Goal: Purchase product/service

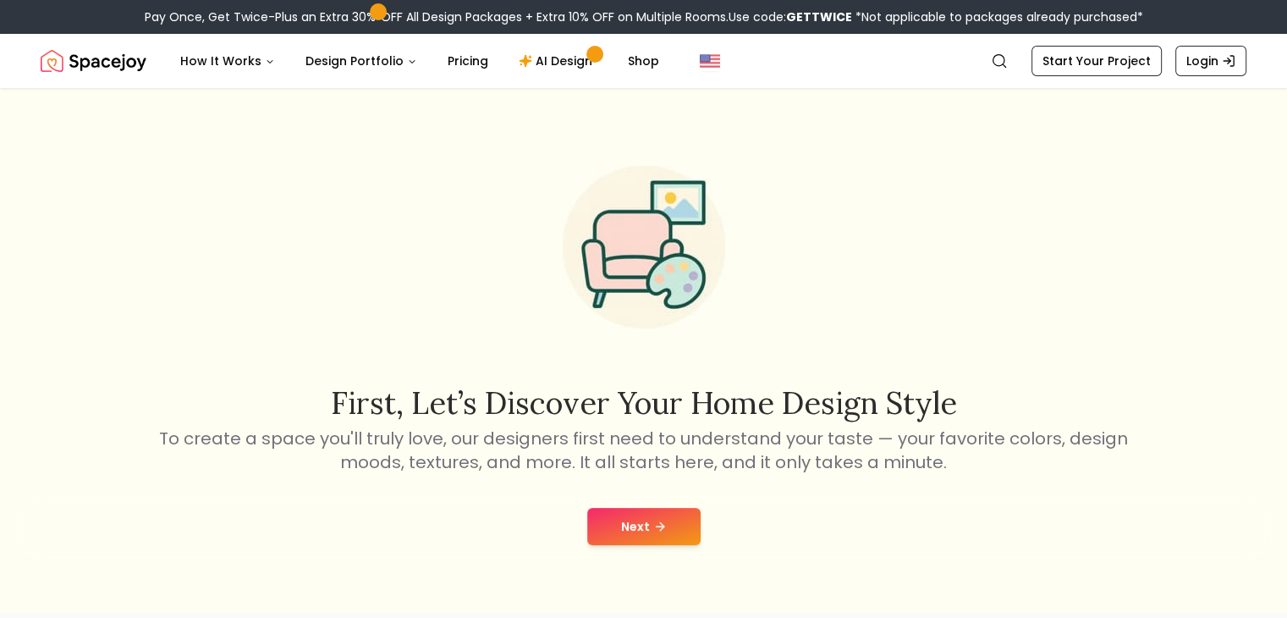
click at [640, 526] on button "Next" at bounding box center [643, 526] width 113 height 37
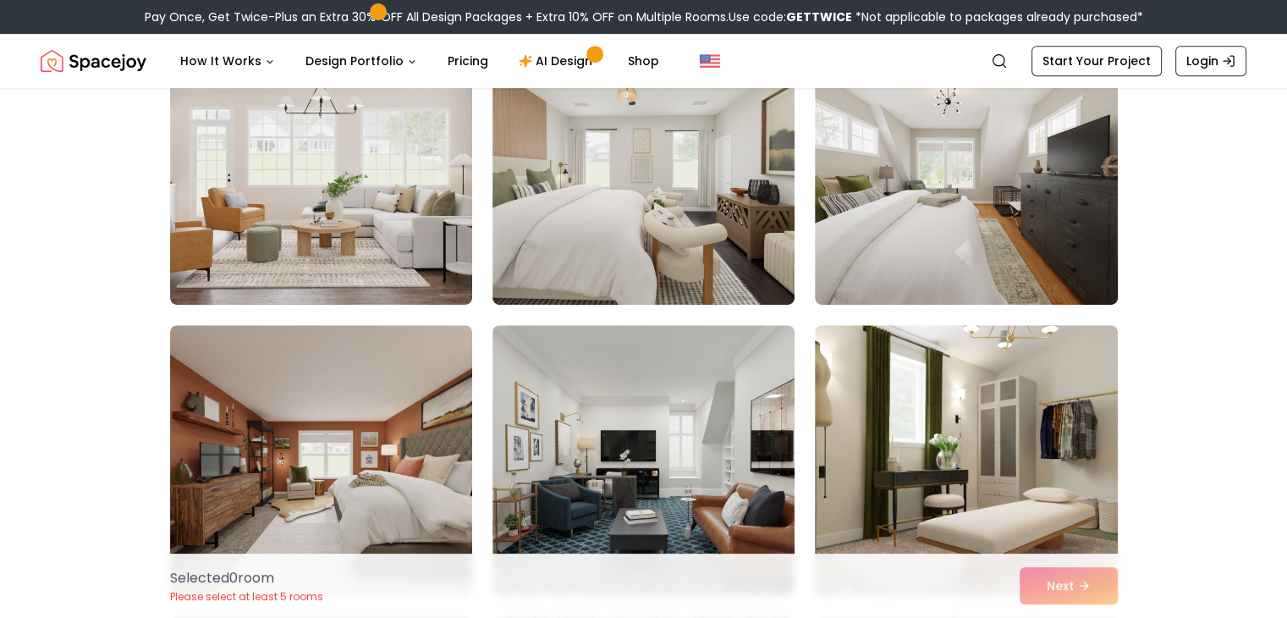
scroll to position [780, 0]
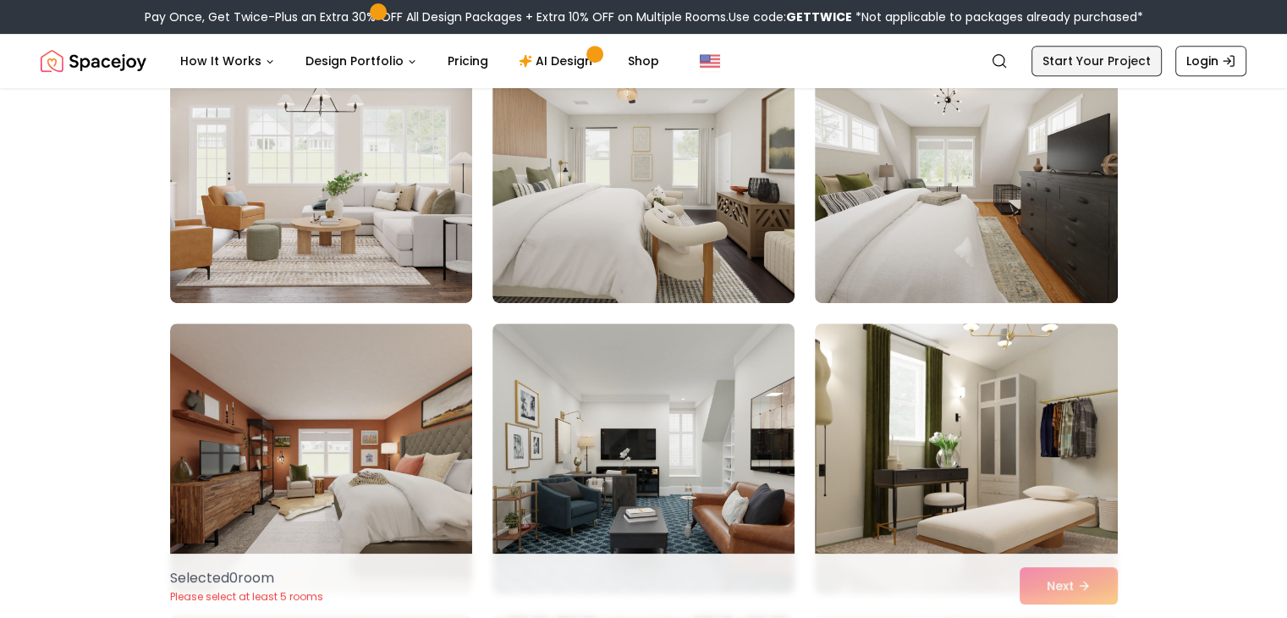
click at [1085, 59] on link "Start Your Project" at bounding box center [1096, 61] width 130 height 30
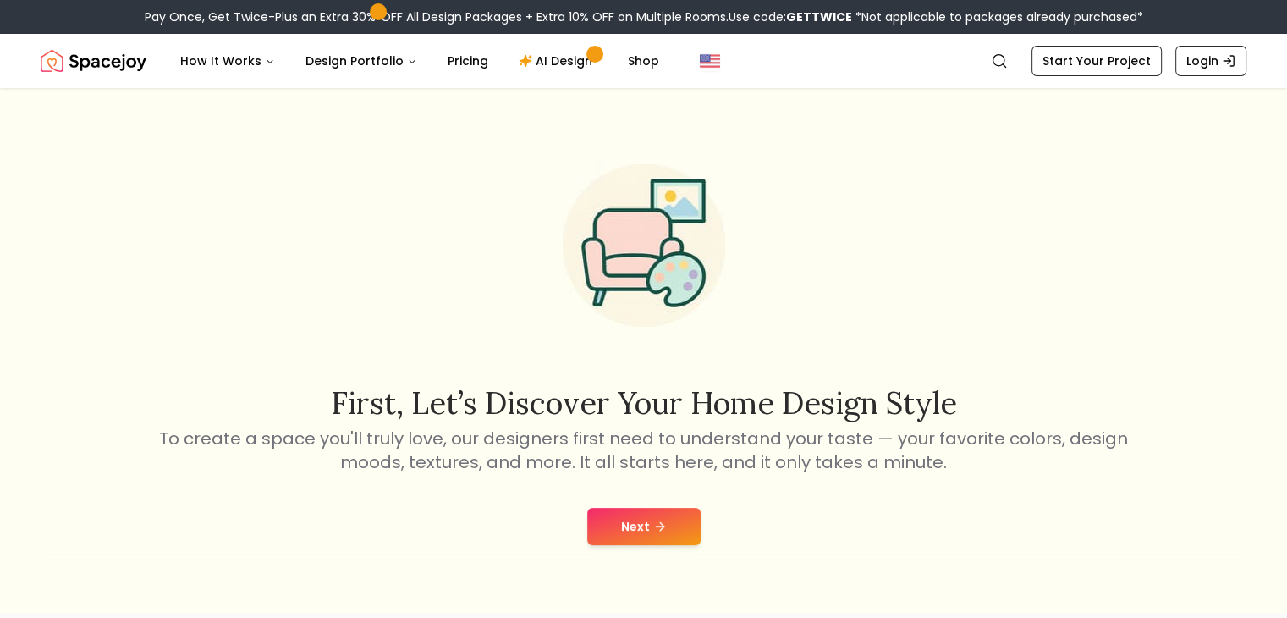
click at [645, 525] on button "Next" at bounding box center [643, 526] width 113 height 37
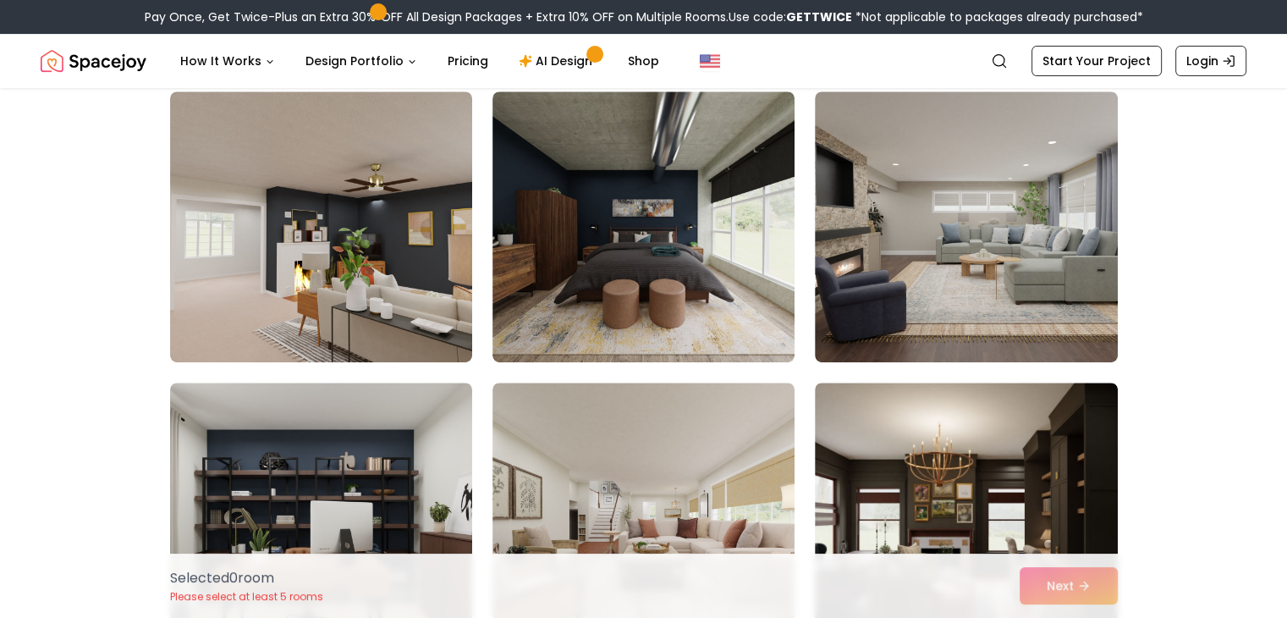
scroll to position [723, 0]
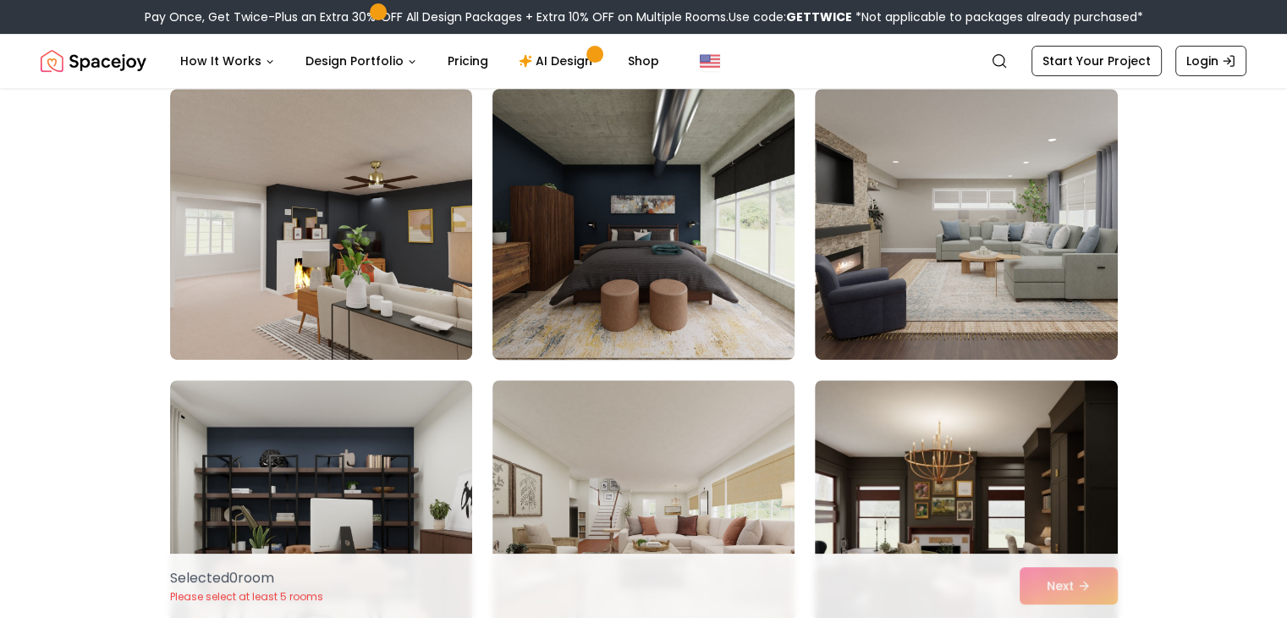
click at [678, 330] on img at bounding box center [643, 224] width 317 height 284
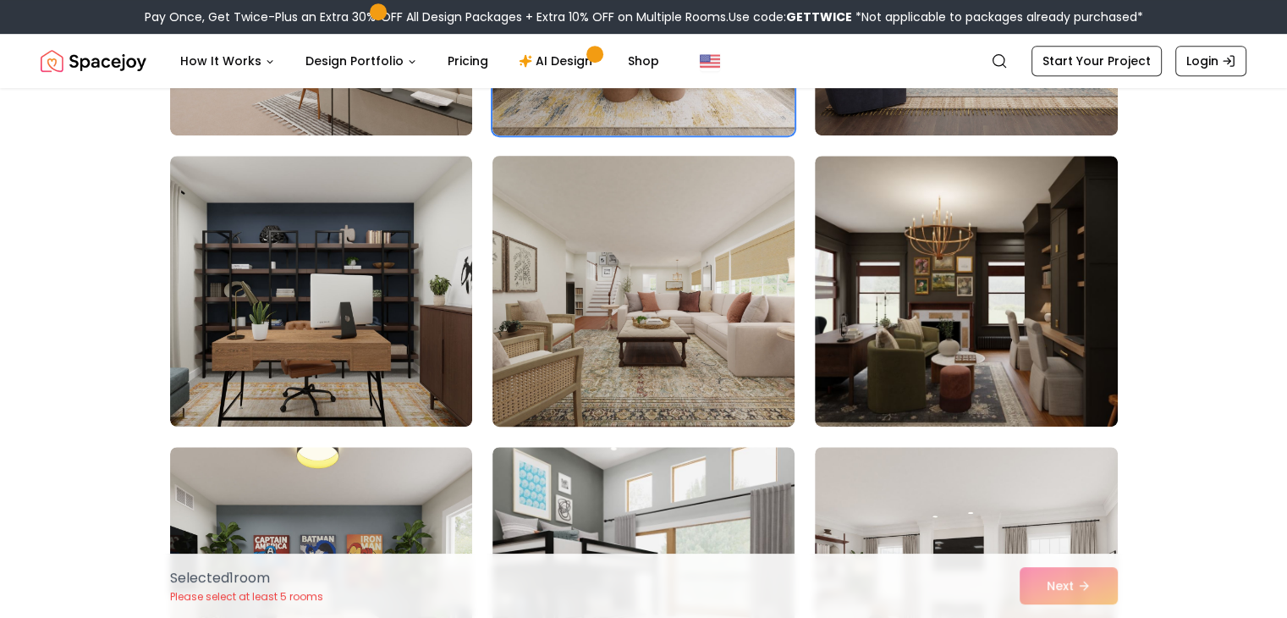
scroll to position [947, 0]
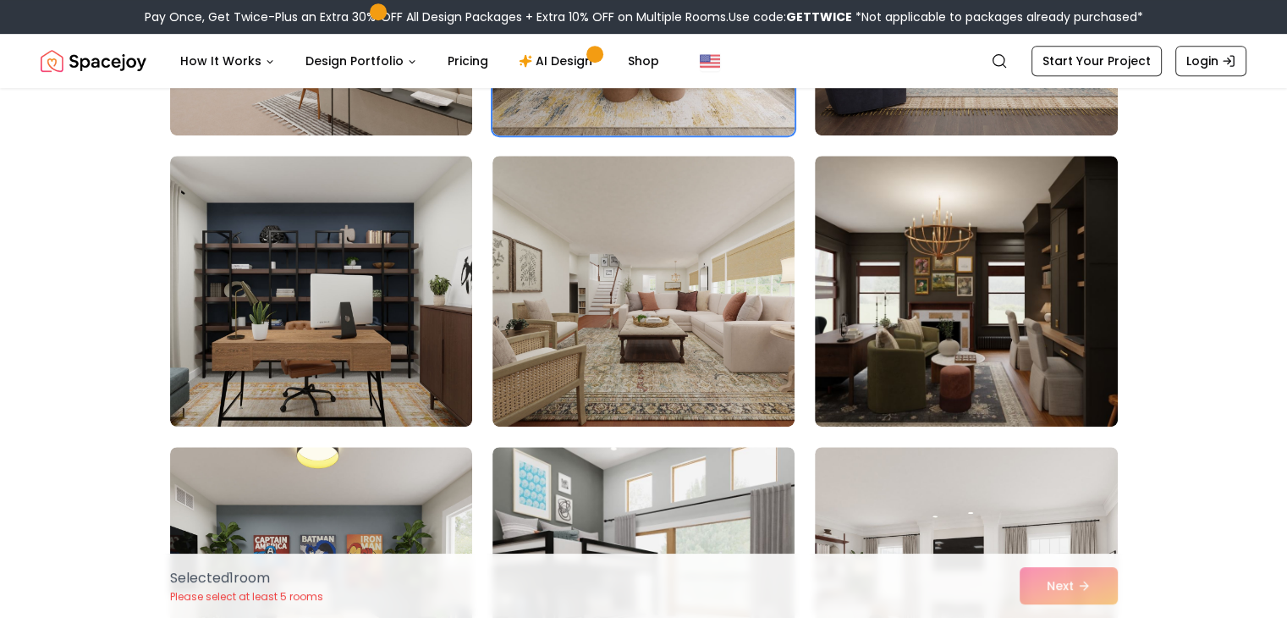
click at [1041, 573] on div "Selected 1 room Please select at least 5 rooms Next" at bounding box center [644, 585] width 975 height 64
click at [1044, 590] on div "Selected 1 room Please select at least 5 rooms Next" at bounding box center [644, 585] width 975 height 64
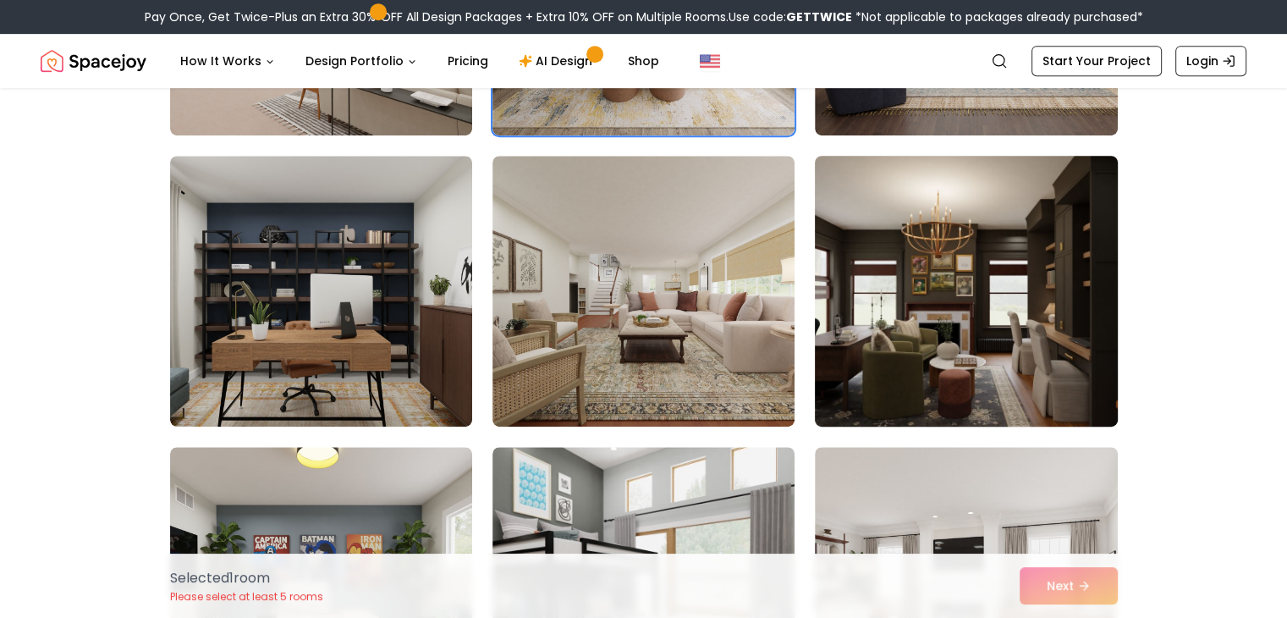
click at [924, 373] on img at bounding box center [965, 291] width 317 height 284
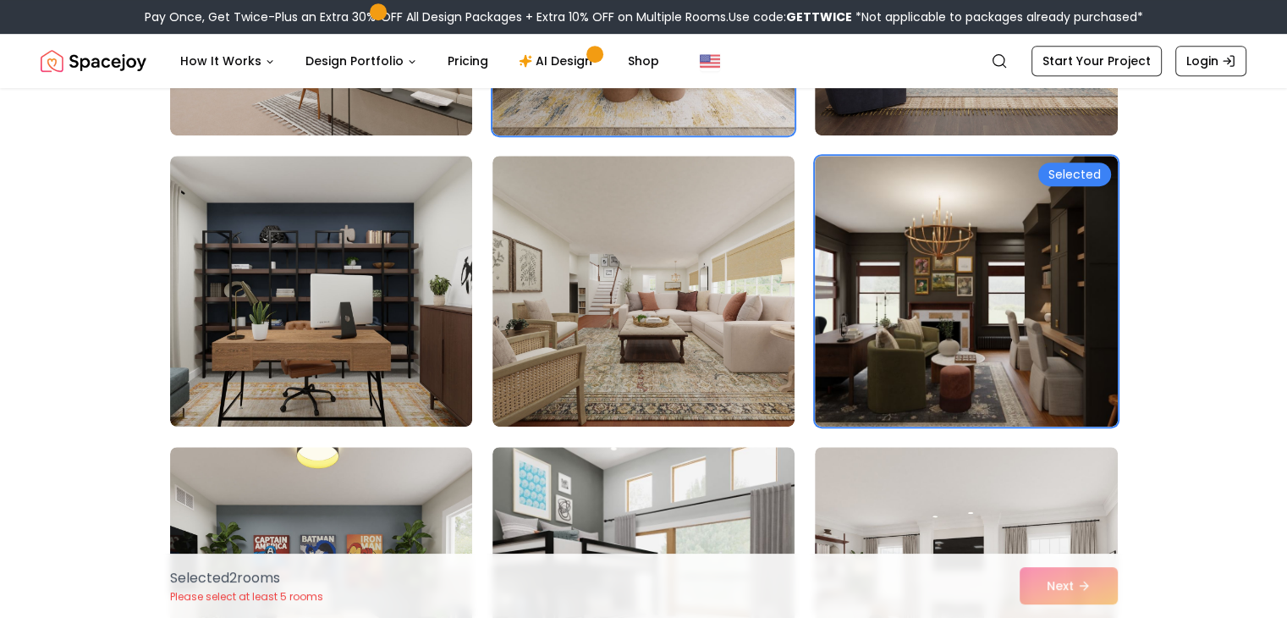
click at [1064, 590] on div "Selected 2 room s Please select at least 5 rooms Next" at bounding box center [644, 585] width 975 height 64
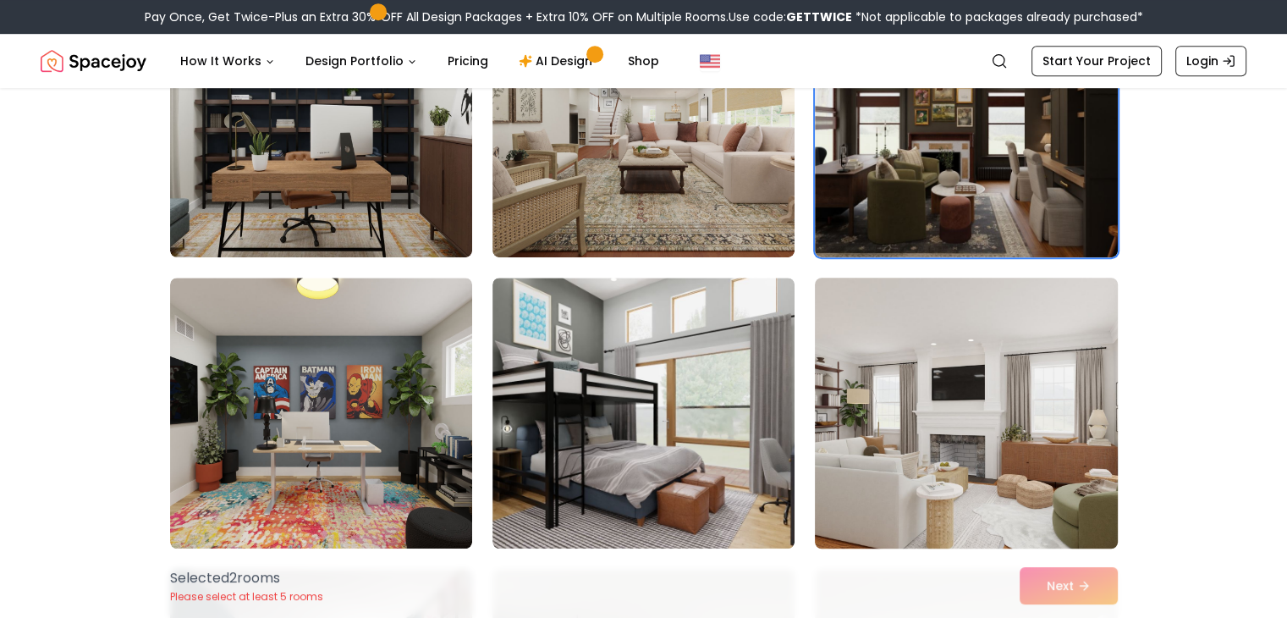
scroll to position [1200, 0]
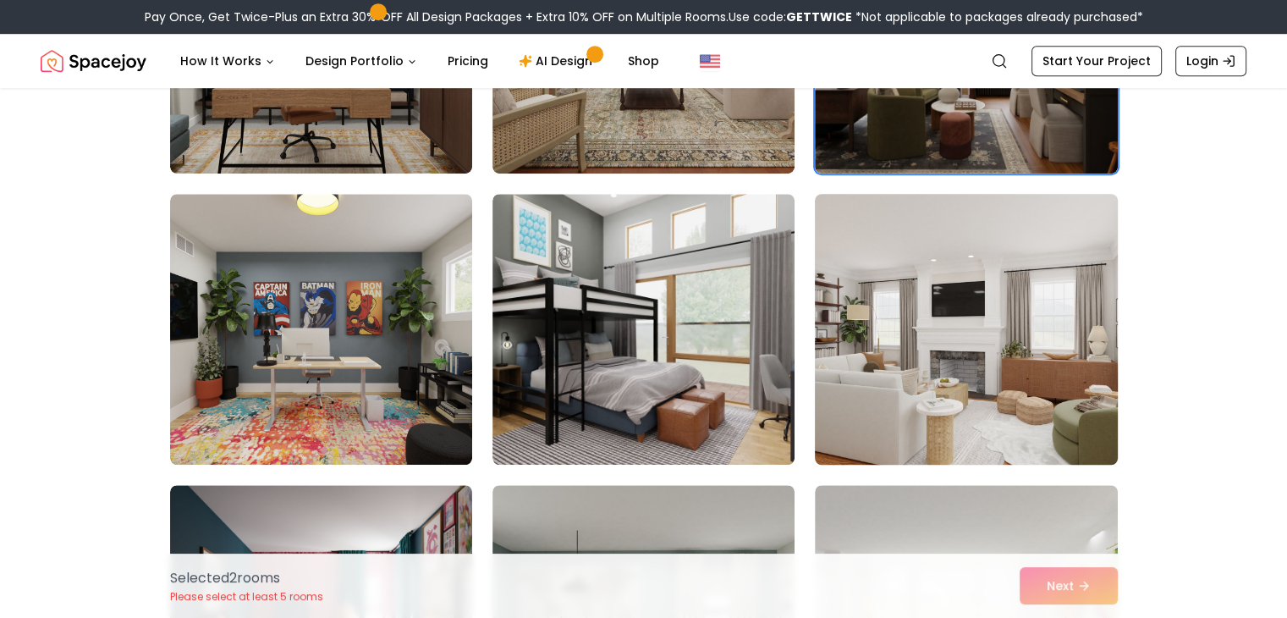
click at [815, 450] on img at bounding box center [965, 329] width 317 height 284
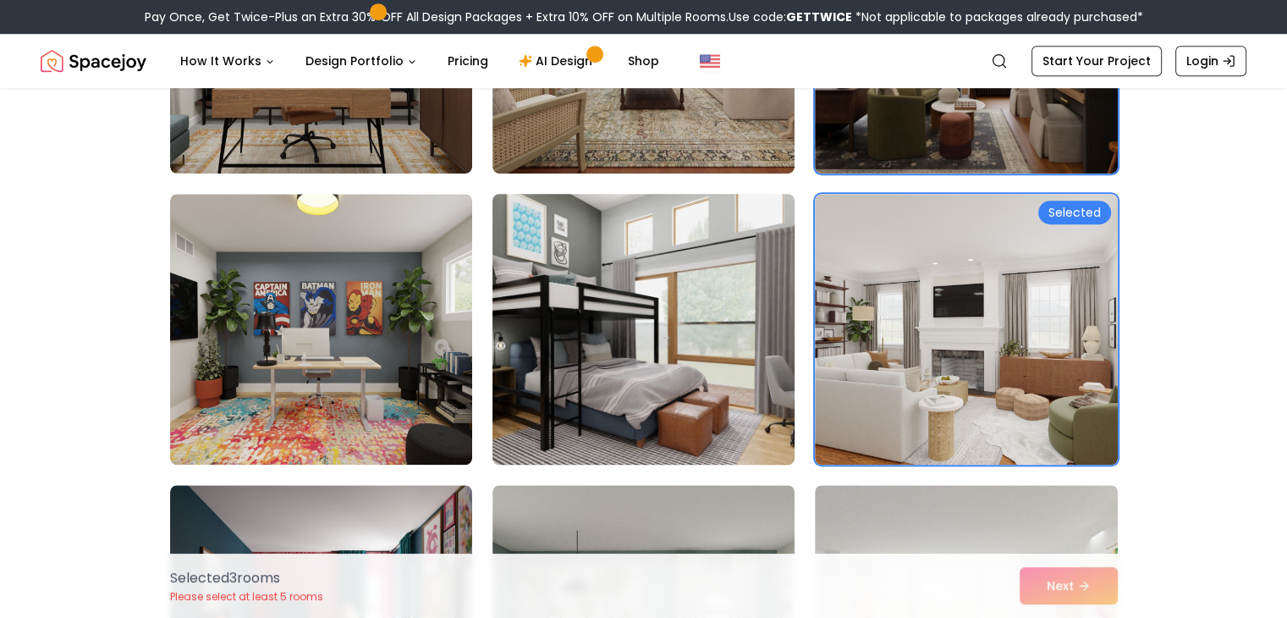
click at [716, 441] on img at bounding box center [643, 329] width 317 height 284
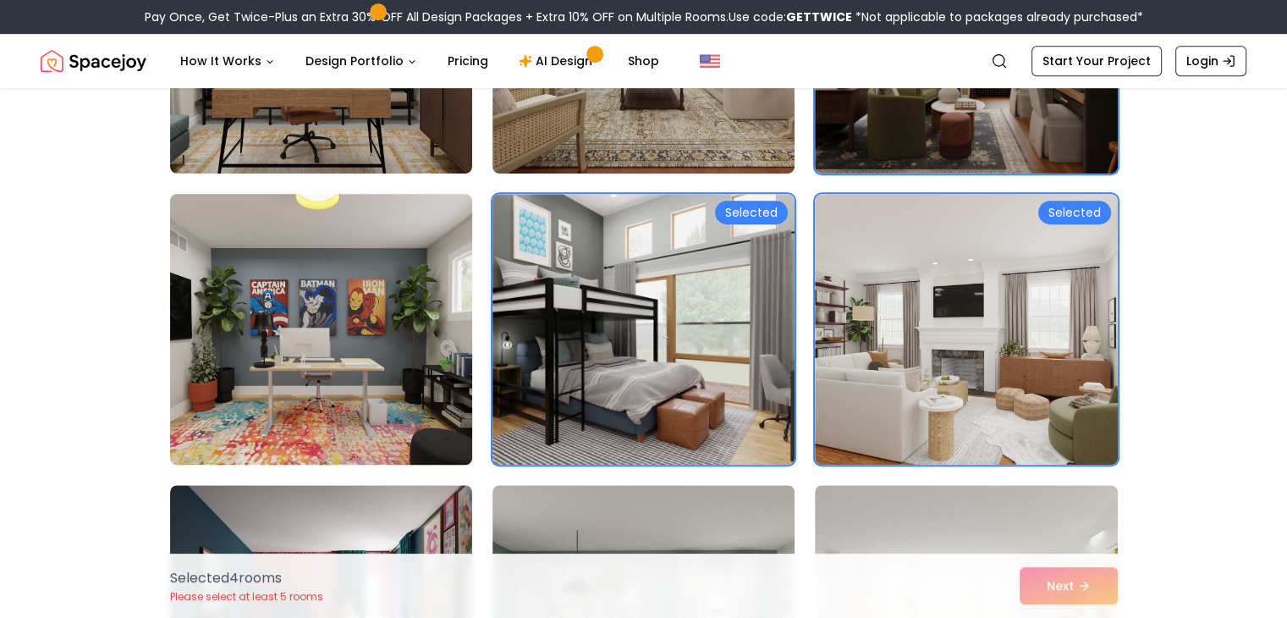
click at [415, 400] on img at bounding box center [320, 329] width 317 height 284
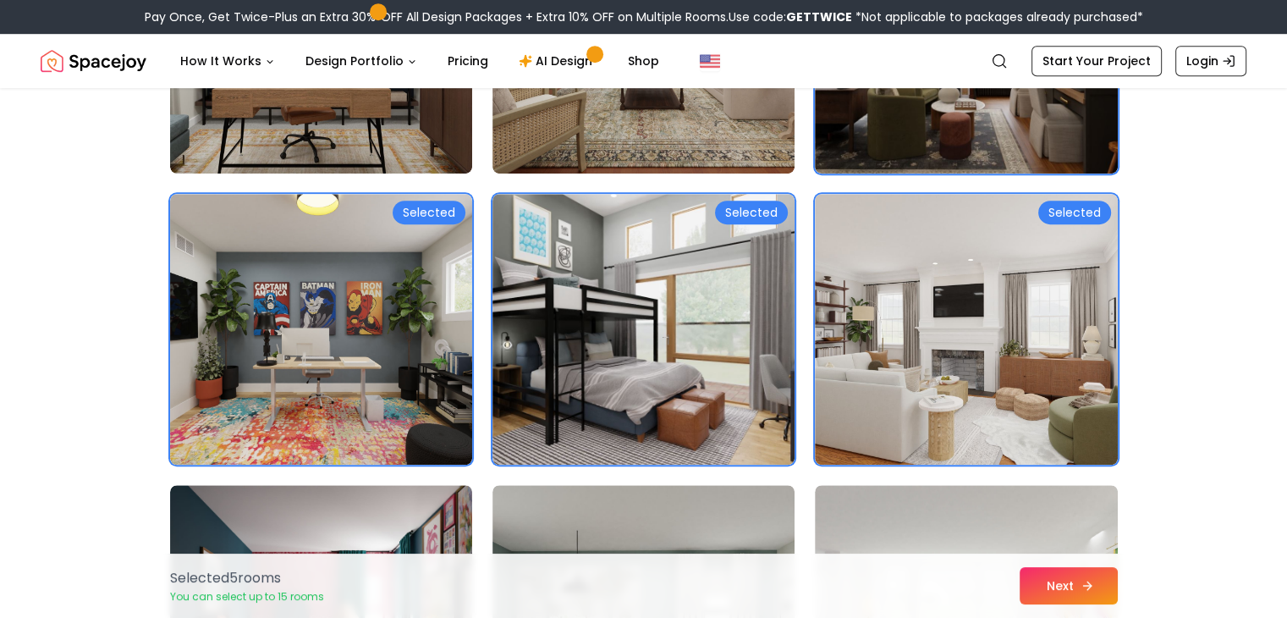
click at [1057, 576] on button "Next" at bounding box center [1068, 585] width 98 height 37
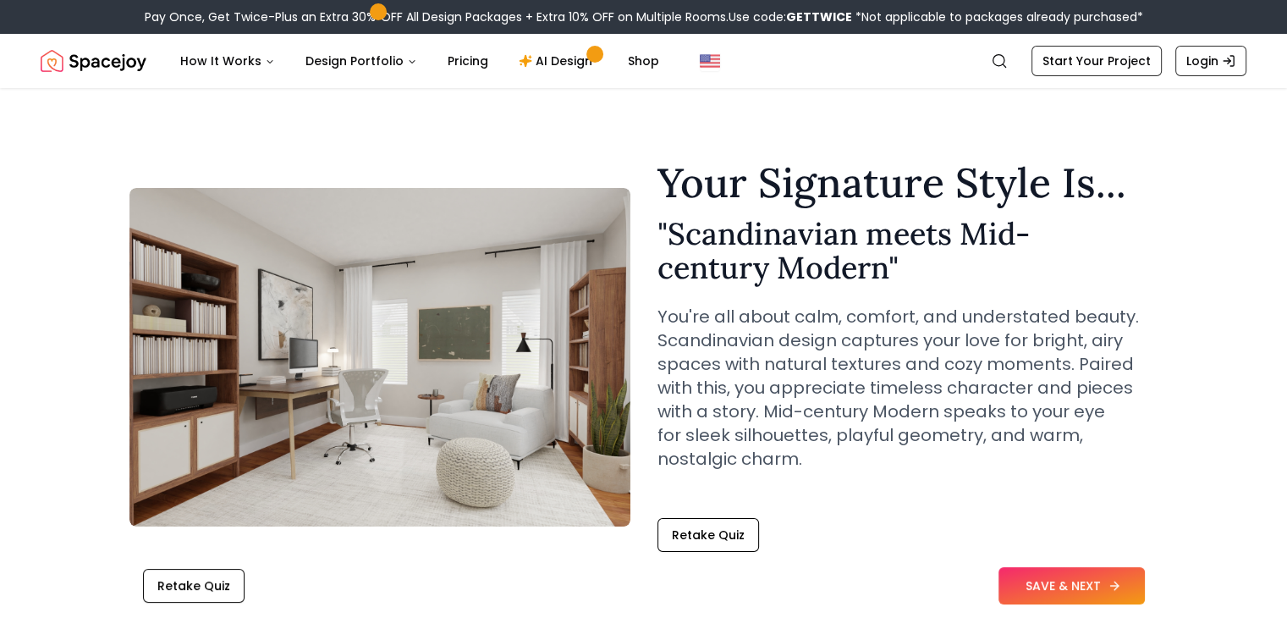
click at [1046, 577] on button "SAVE & NEXT" at bounding box center [1071, 585] width 146 height 37
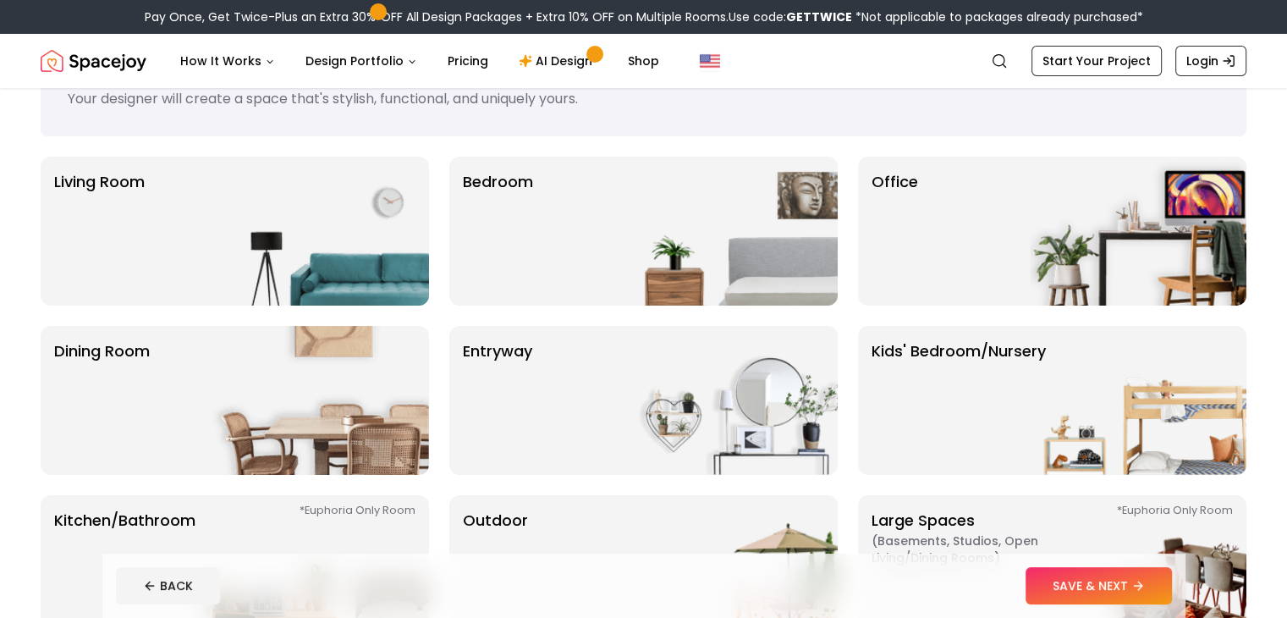
scroll to position [78, 0]
click at [756, 220] on img at bounding box center [729, 230] width 217 height 149
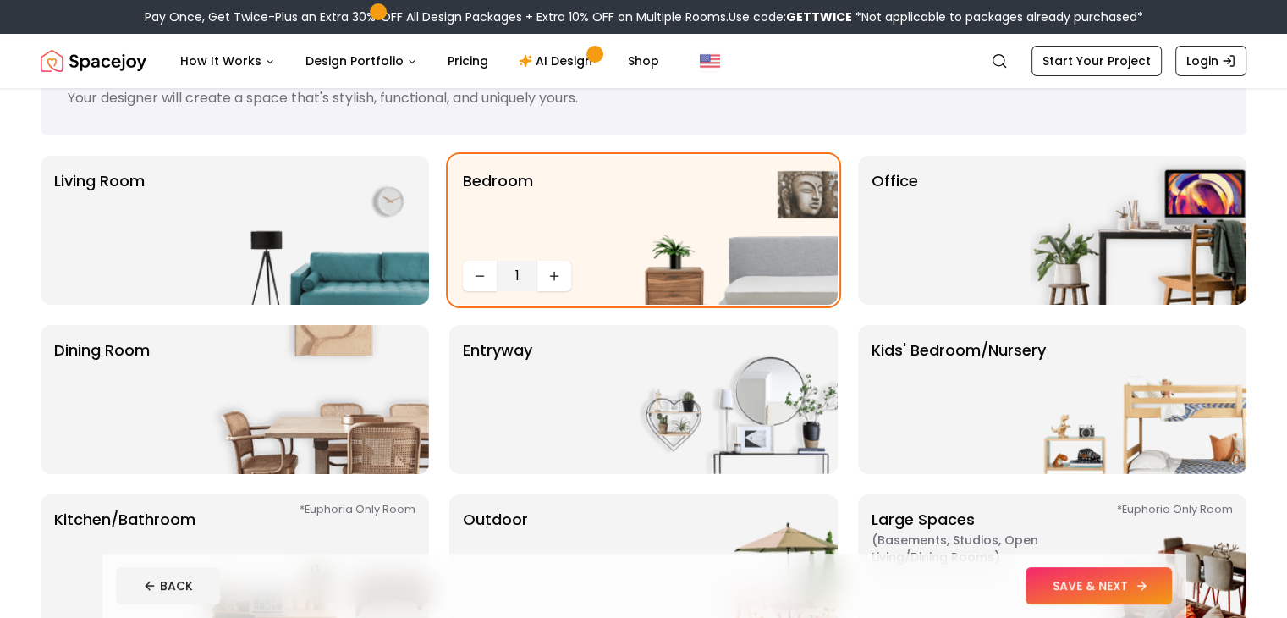
click at [1152, 593] on button "SAVE & NEXT" at bounding box center [1098, 585] width 146 height 37
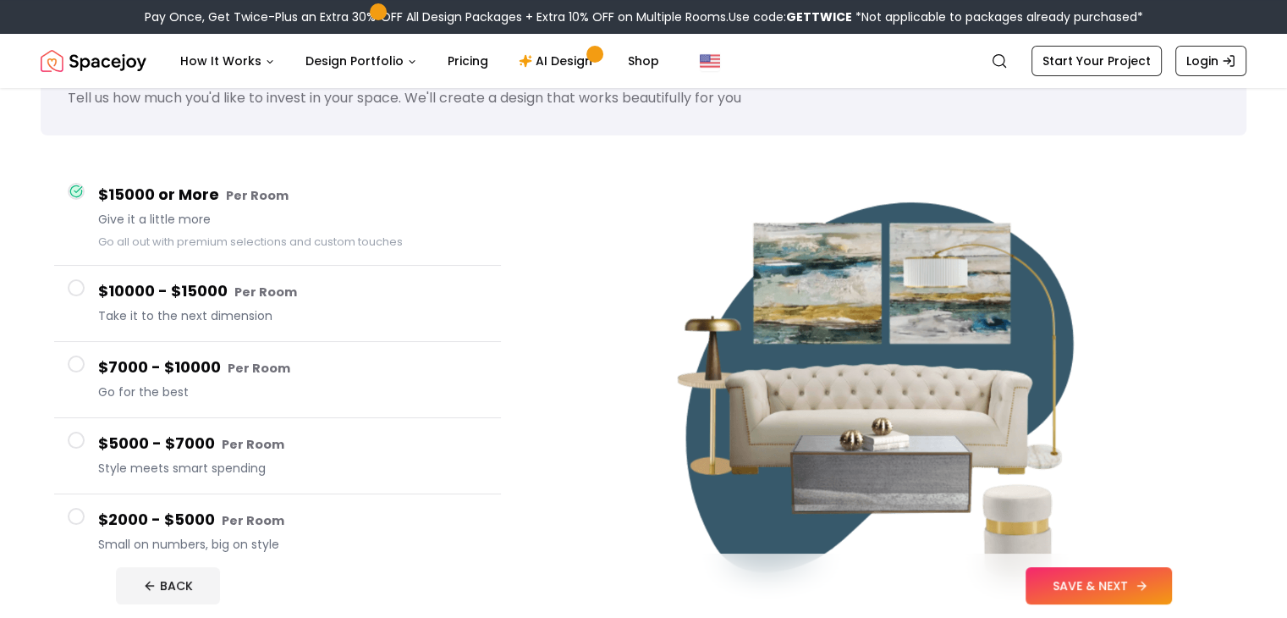
click at [1119, 579] on button "SAVE & NEXT" at bounding box center [1098, 585] width 146 height 37
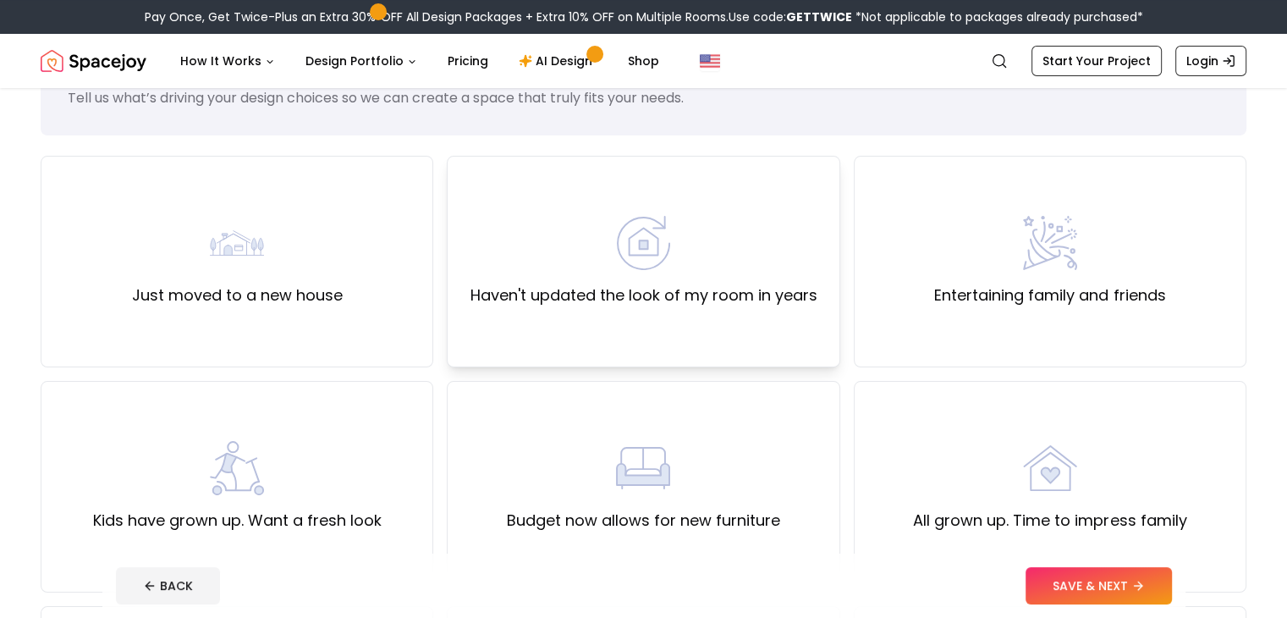
click at [788, 293] on label "Haven't updated the look of my room in years" at bounding box center [643, 295] width 347 height 24
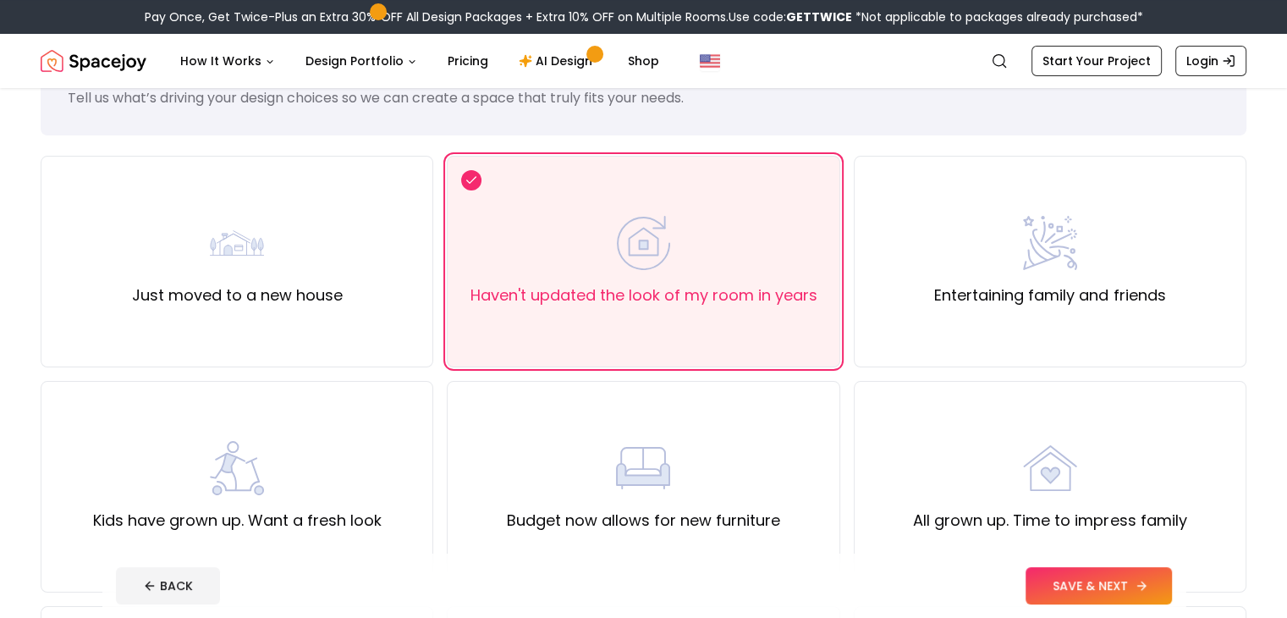
click at [1126, 586] on button "SAVE & NEXT" at bounding box center [1098, 585] width 146 height 37
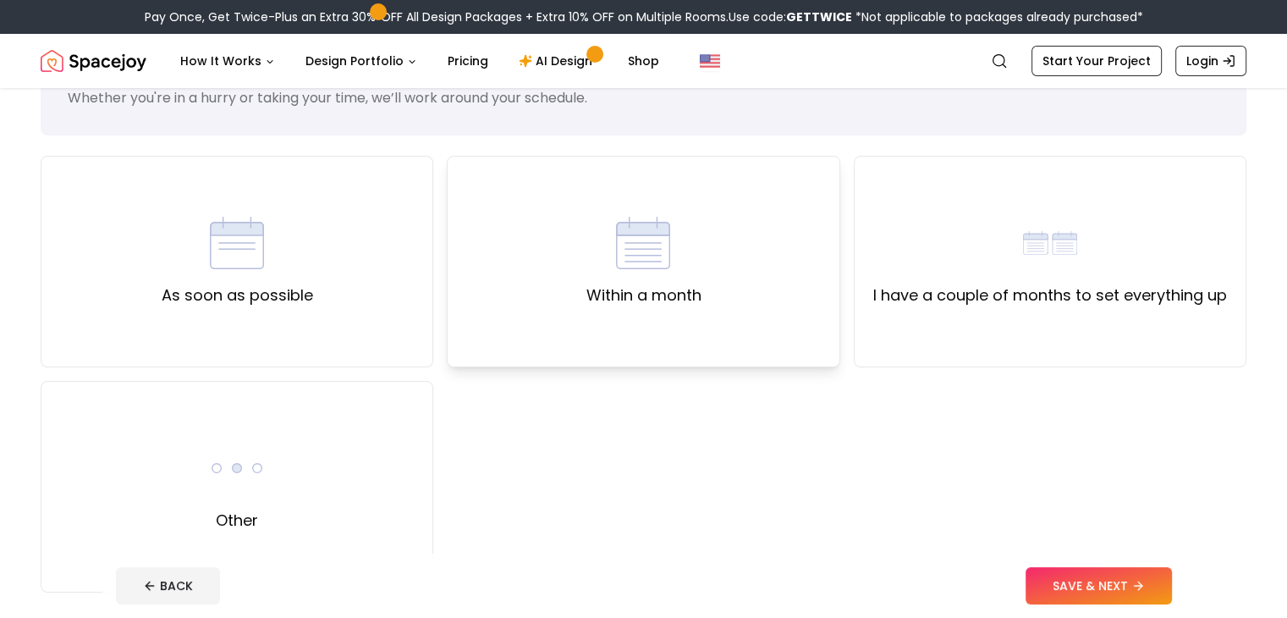
click at [558, 361] on div "Within a month" at bounding box center [643, 261] width 393 height 211
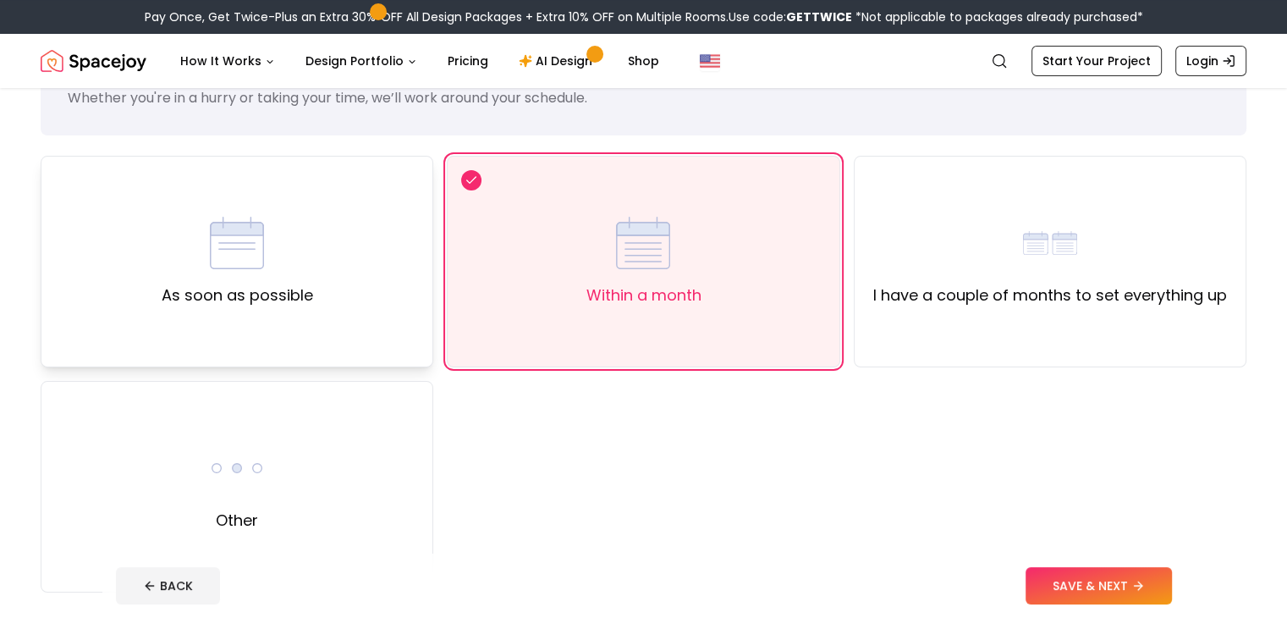
click at [297, 337] on div "As soon as possible" at bounding box center [237, 261] width 393 height 211
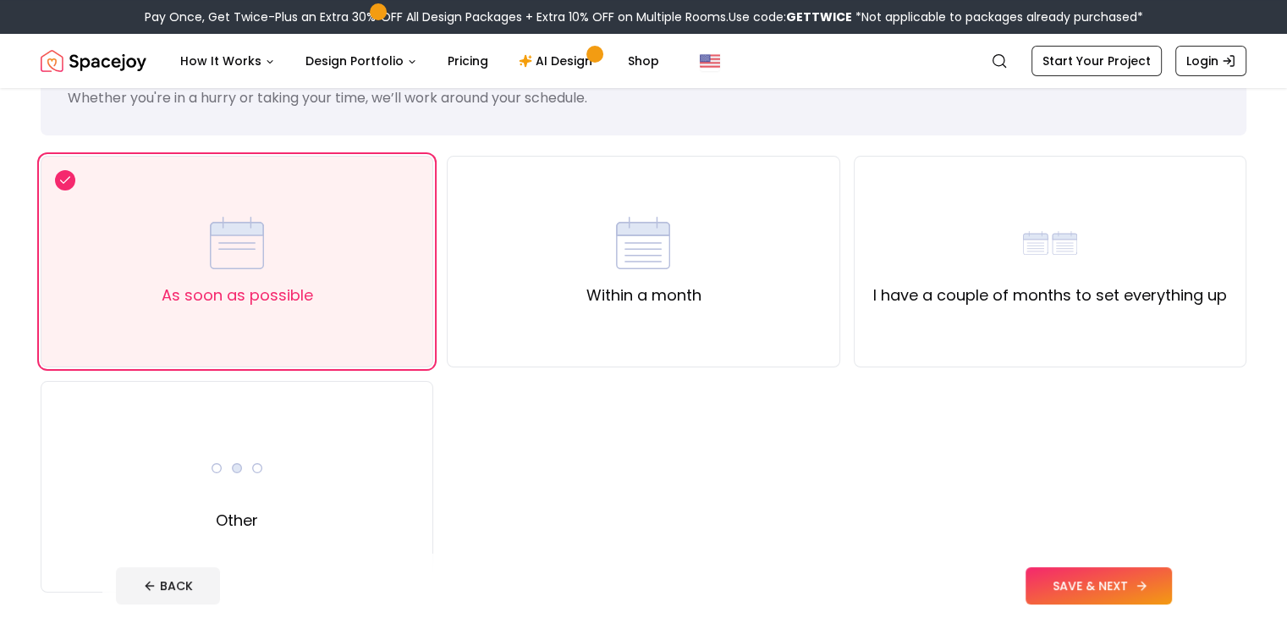
click at [1109, 578] on button "SAVE & NEXT" at bounding box center [1098, 585] width 146 height 37
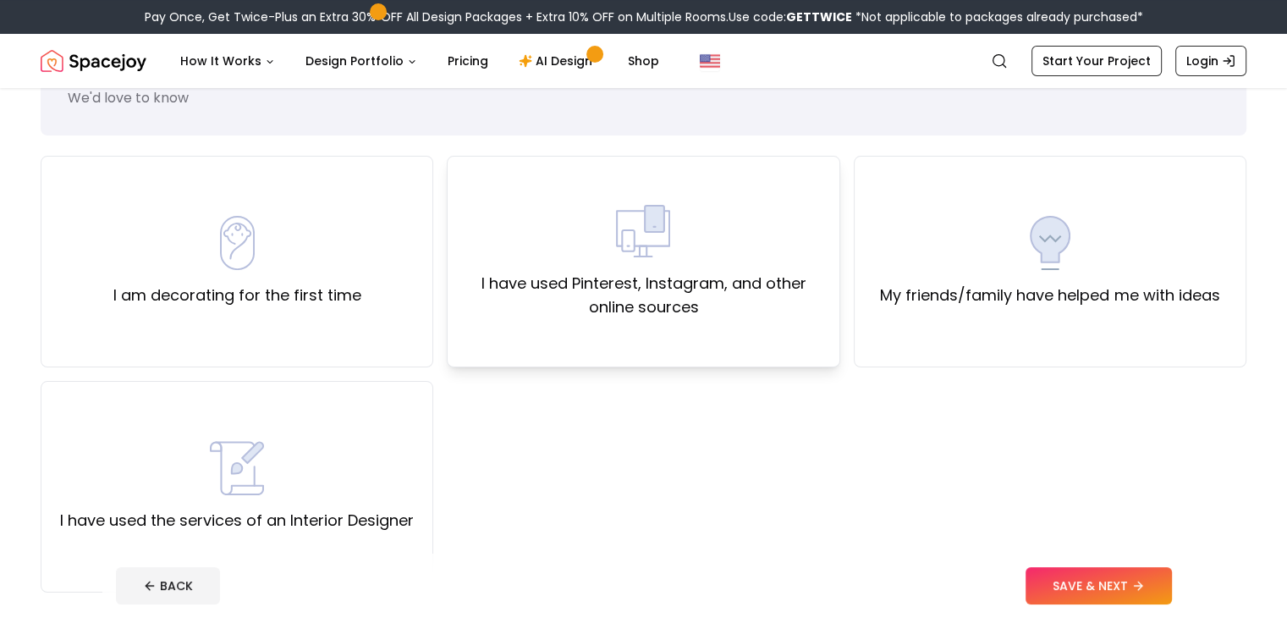
click at [511, 266] on div "I have used Pinterest, Instagram, and other online sources" at bounding box center [643, 261] width 364 height 115
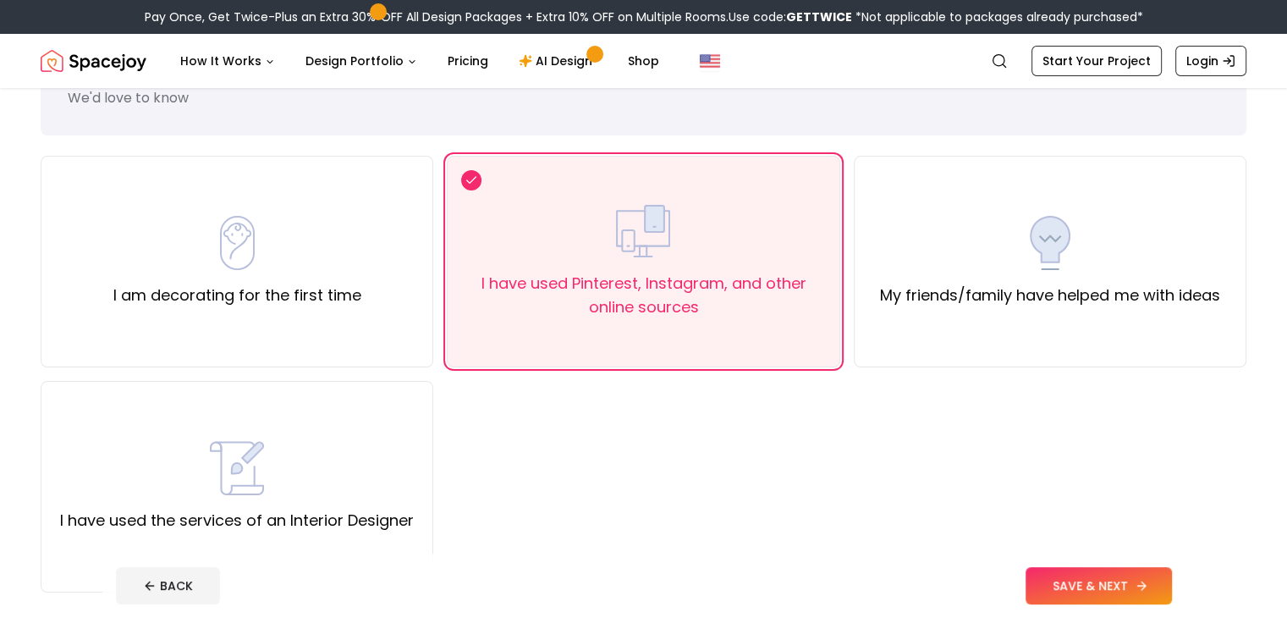
click at [1112, 576] on button "SAVE & NEXT" at bounding box center [1098, 585] width 146 height 37
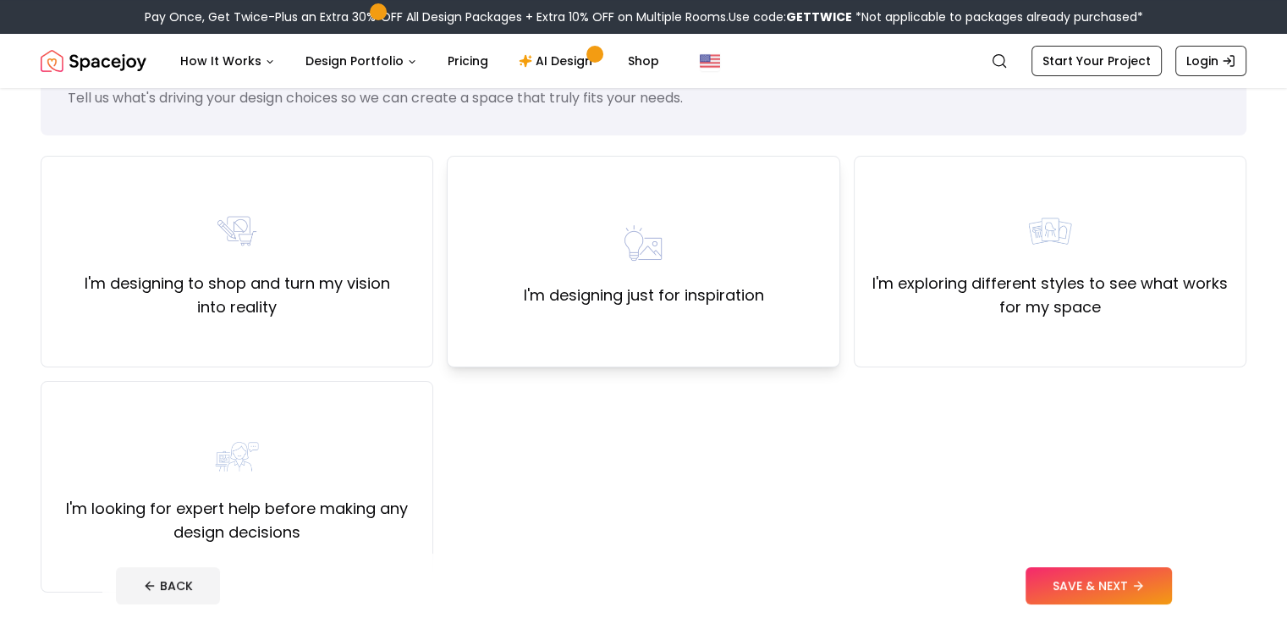
click at [753, 326] on div "I'm designing just for inspiration" at bounding box center [643, 261] width 393 height 211
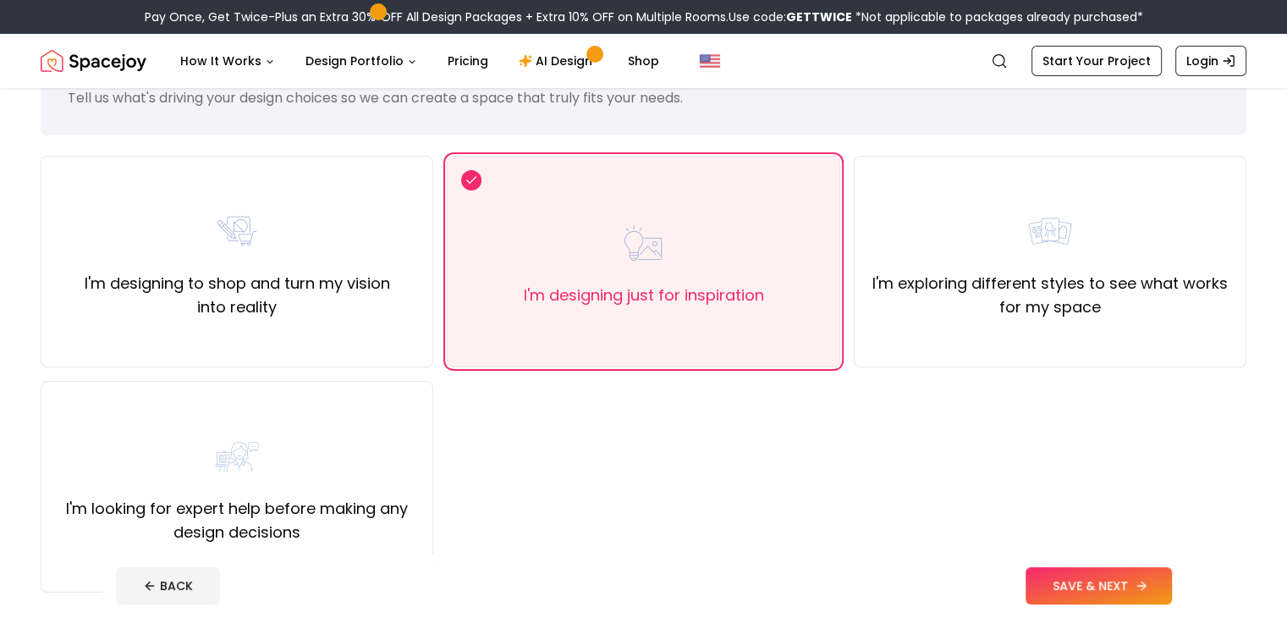
click at [1105, 576] on button "SAVE & NEXT" at bounding box center [1098, 585] width 146 height 37
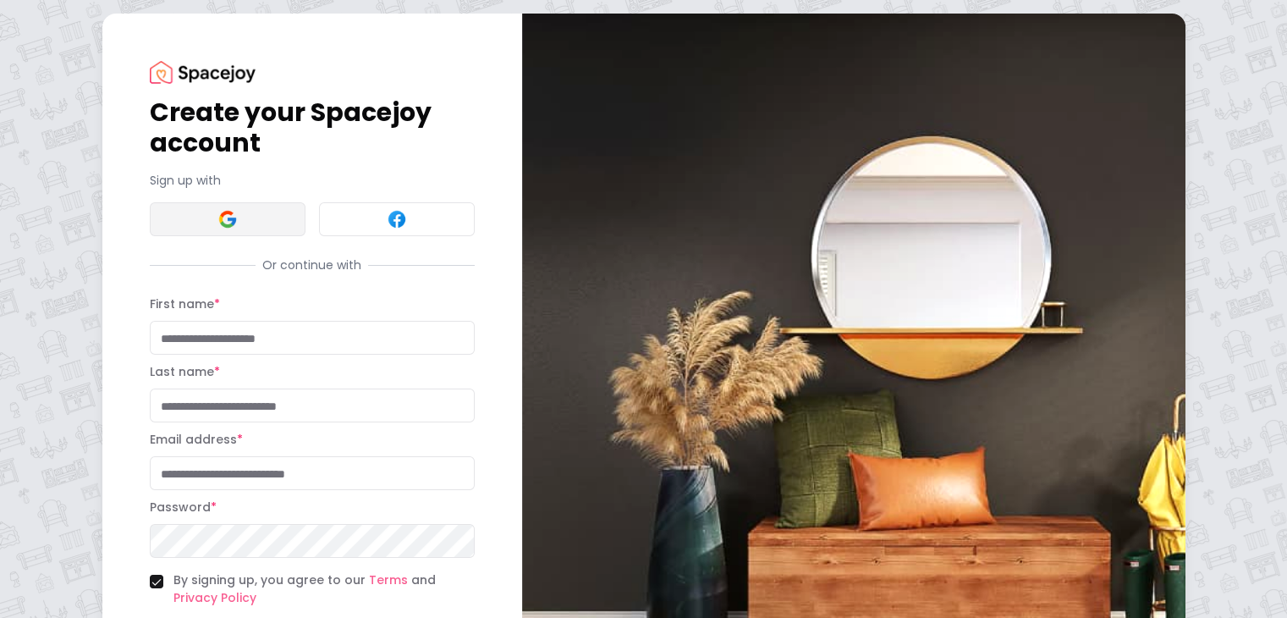
click at [162, 236] on button at bounding box center [228, 219] width 156 height 34
